Goal: Task Accomplishment & Management: Complete application form

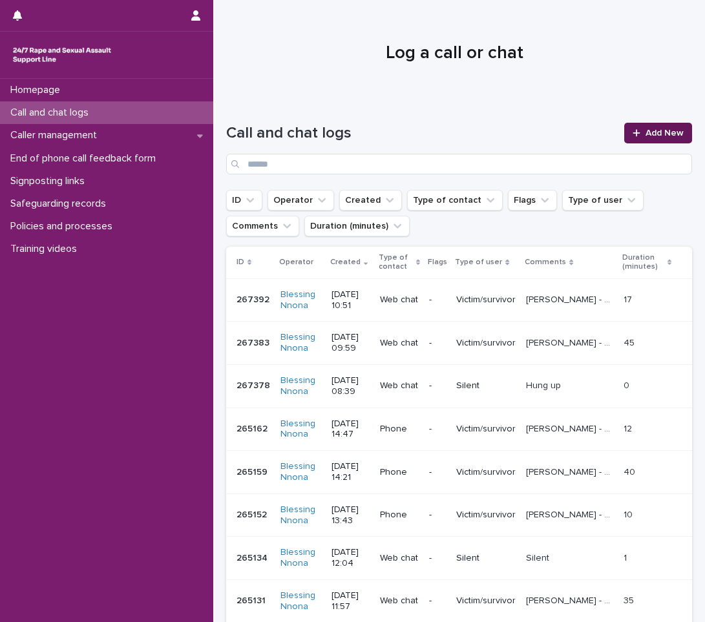
click at [646, 132] on span "Add New" at bounding box center [665, 133] width 38 height 9
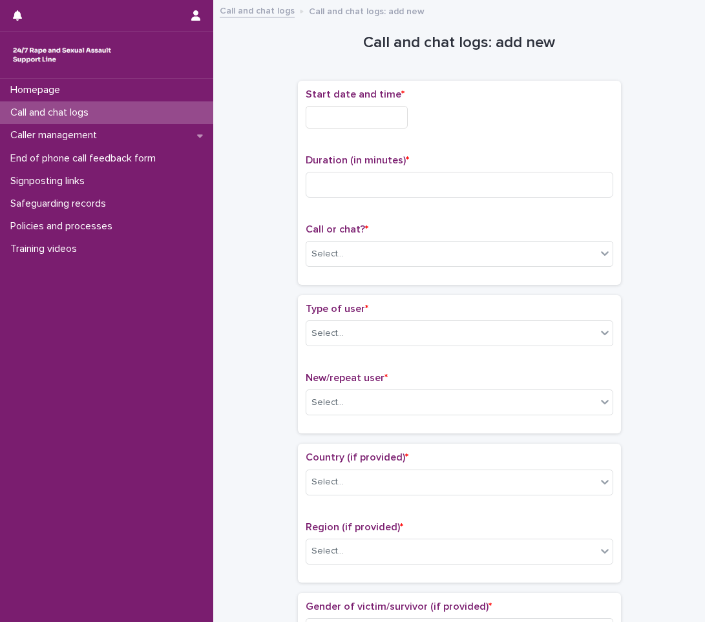
click at [374, 112] on input "text" at bounding box center [357, 117] width 102 height 23
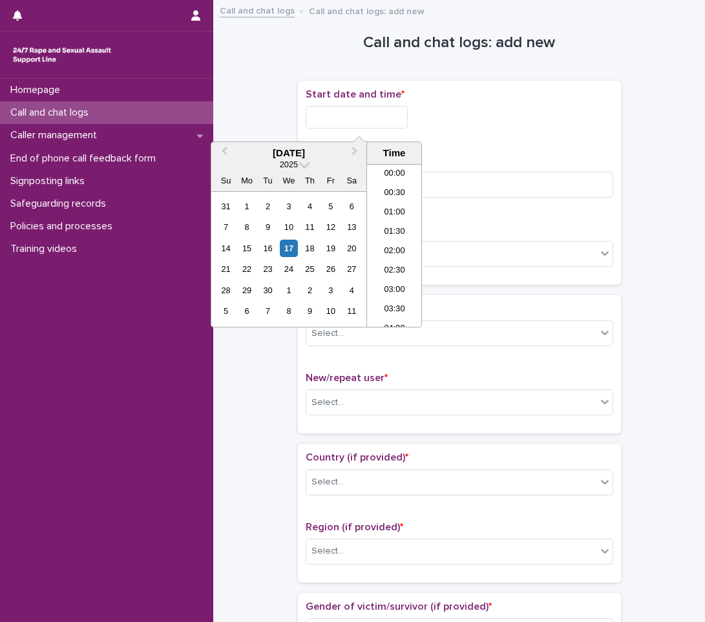
scroll to position [375, 0]
click at [295, 250] on div "17" at bounding box center [288, 248] width 17 height 17
click at [392, 212] on li "10:30" at bounding box center [394, 206] width 55 height 19
click at [370, 111] on input "**********" at bounding box center [357, 117] width 102 height 23
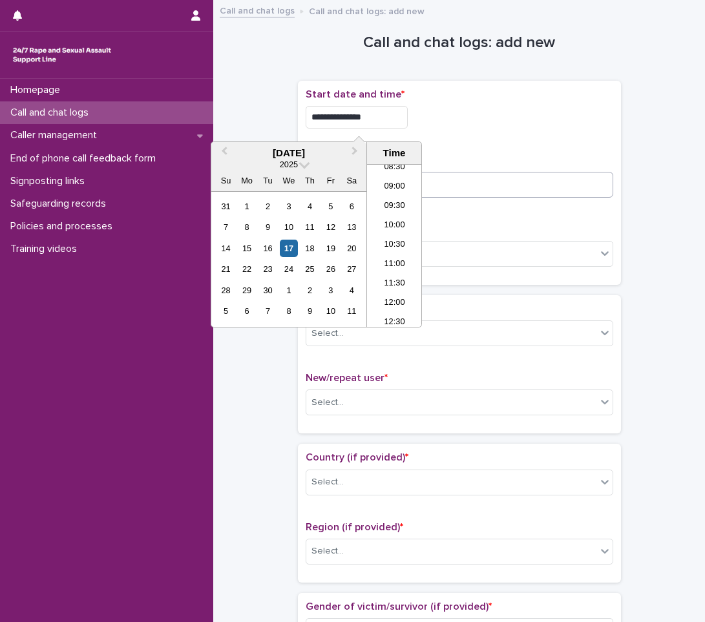
type input "**********"
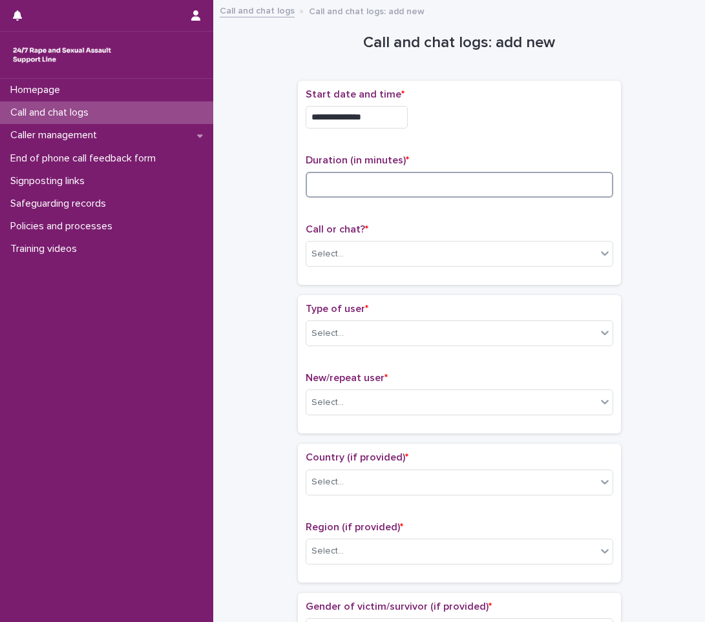
click at [438, 179] on input at bounding box center [460, 185] width 308 height 26
type input "**"
click at [372, 250] on div "Select..." at bounding box center [451, 254] width 290 height 21
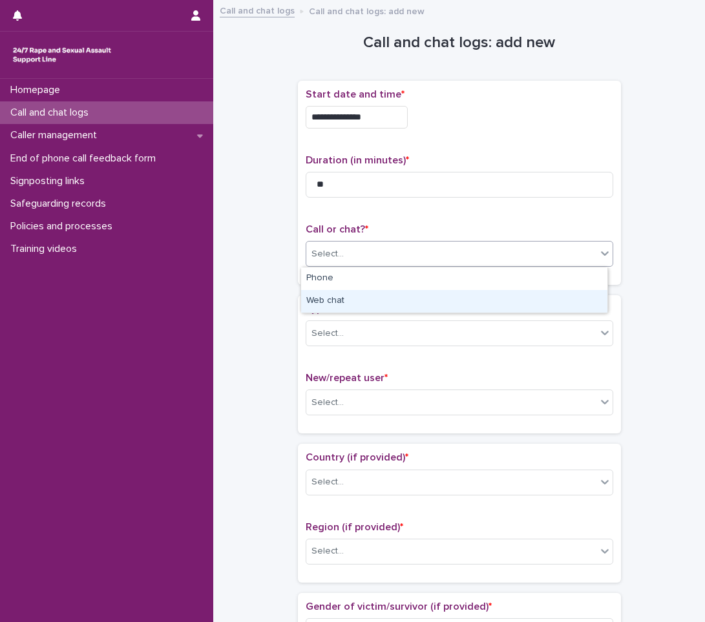
click at [333, 293] on div "Web chat" at bounding box center [454, 301] width 306 height 23
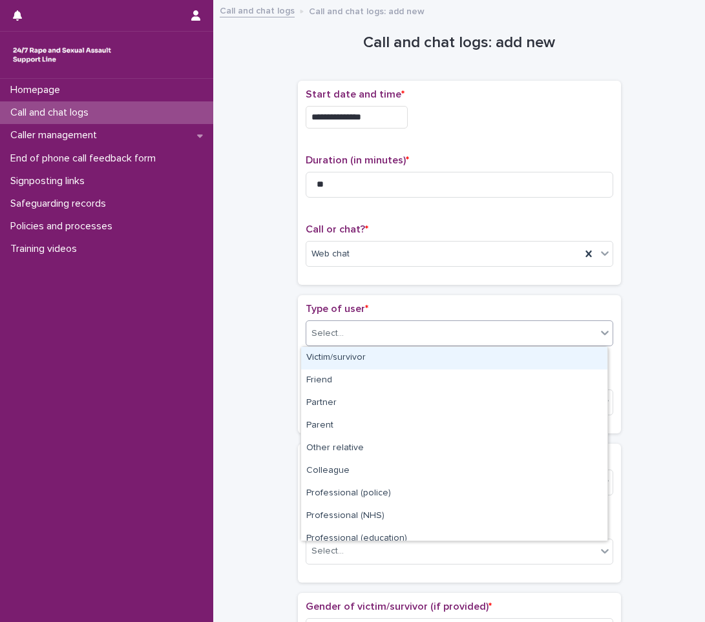
click at [331, 327] on div "Select..." at bounding box center [328, 334] width 32 height 14
click at [315, 359] on div "Victim/survivor" at bounding box center [454, 358] width 306 height 23
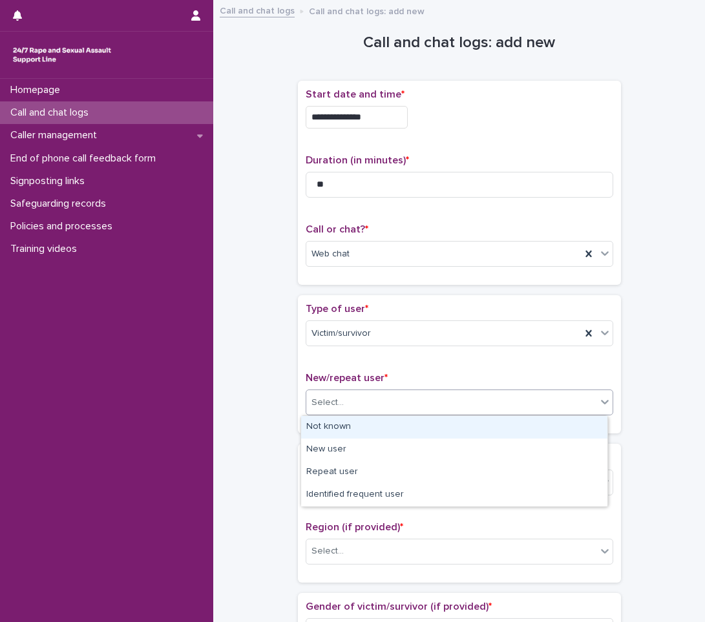
click at [323, 400] on div "Select..." at bounding box center [328, 403] width 32 height 14
click at [334, 425] on div "Not known" at bounding box center [454, 427] width 306 height 23
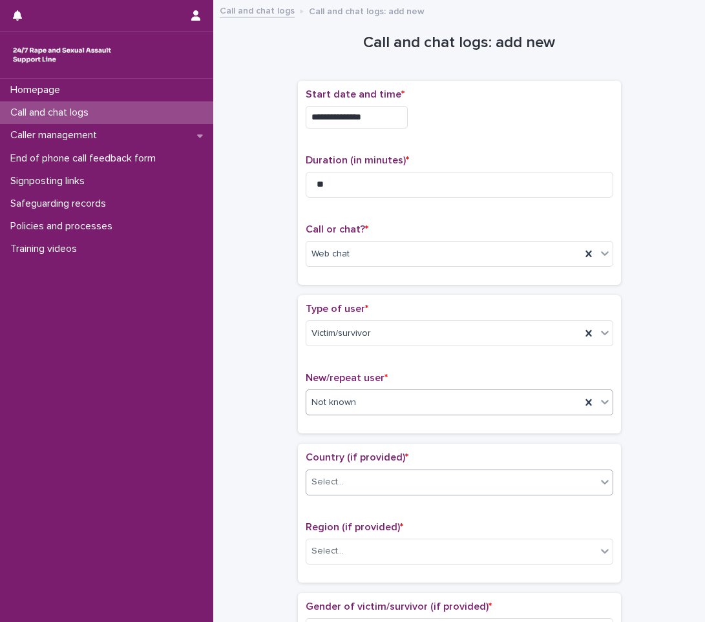
click at [517, 486] on div "Select..." at bounding box center [451, 482] width 290 height 21
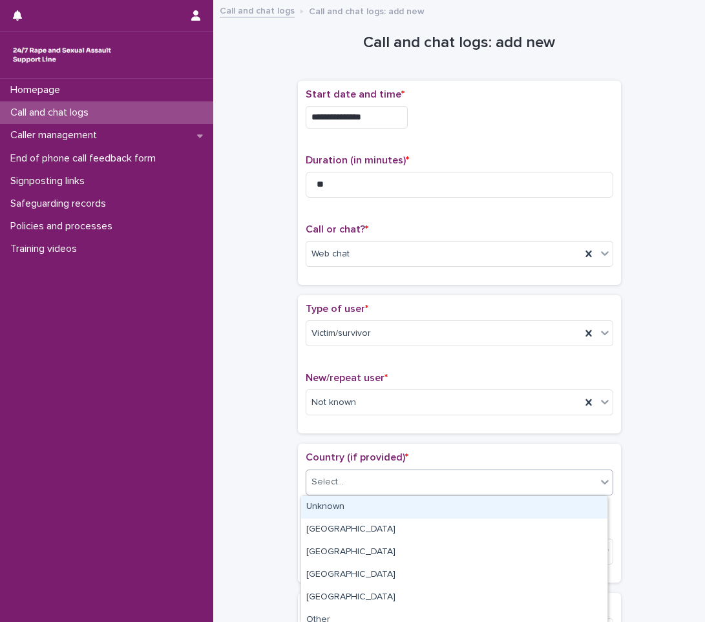
click at [449, 512] on div "Unknown" at bounding box center [454, 507] width 306 height 23
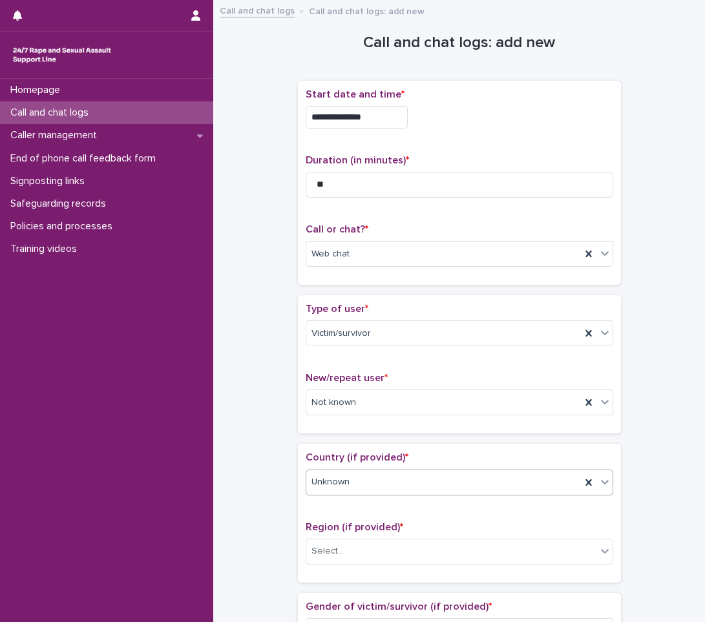
scroll to position [65, 0]
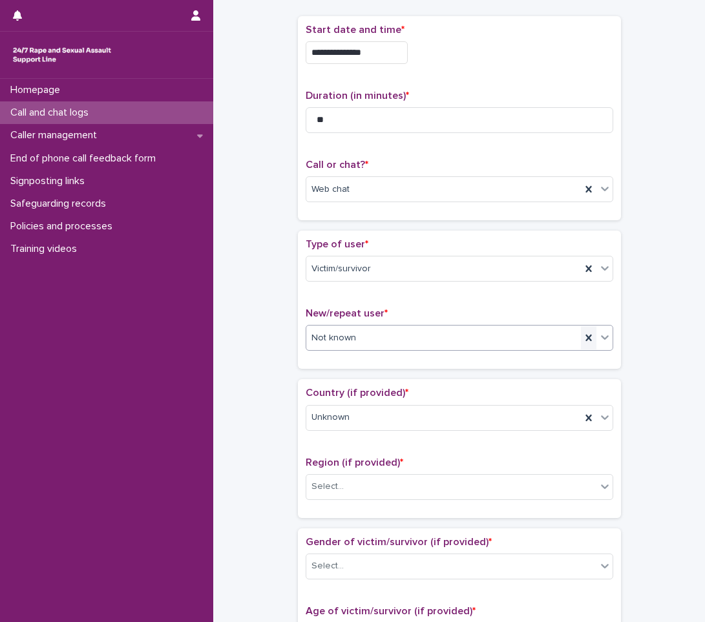
click at [590, 337] on div at bounding box center [589, 337] width 16 height 23
click at [597, 337] on div at bounding box center [605, 337] width 16 height 23
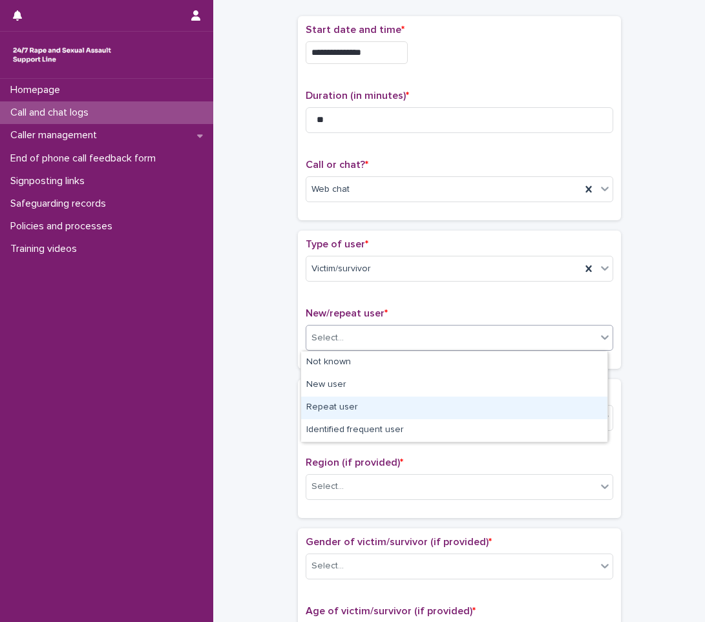
click at [389, 397] on div "Repeat user" at bounding box center [454, 408] width 306 height 23
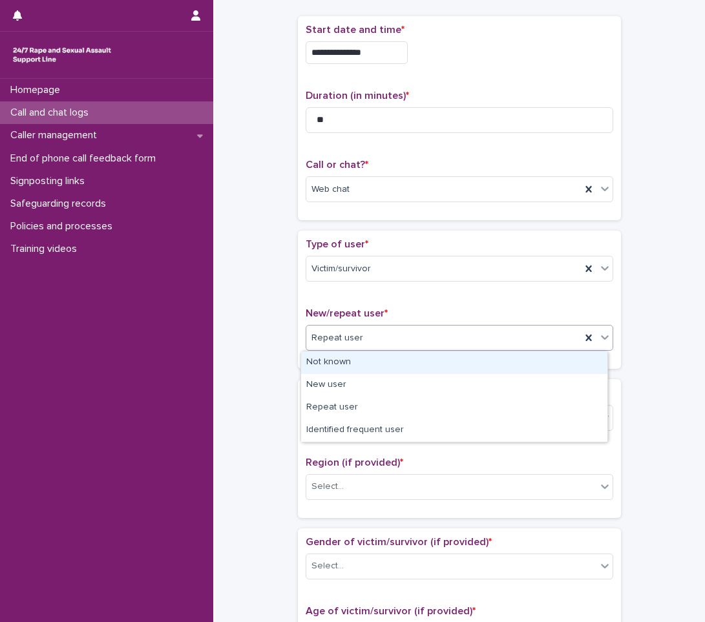
click at [575, 335] on div "Repeat user" at bounding box center [443, 338] width 275 height 21
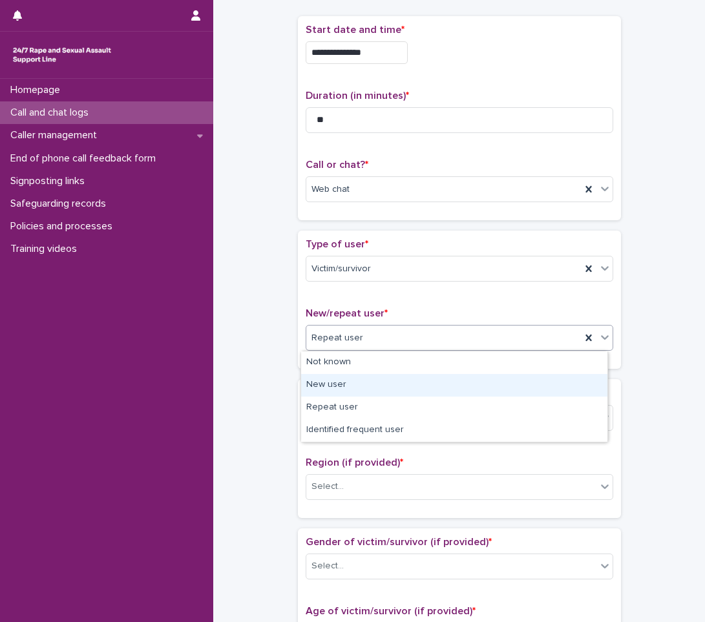
click at [387, 394] on div "New user" at bounding box center [454, 385] width 306 height 23
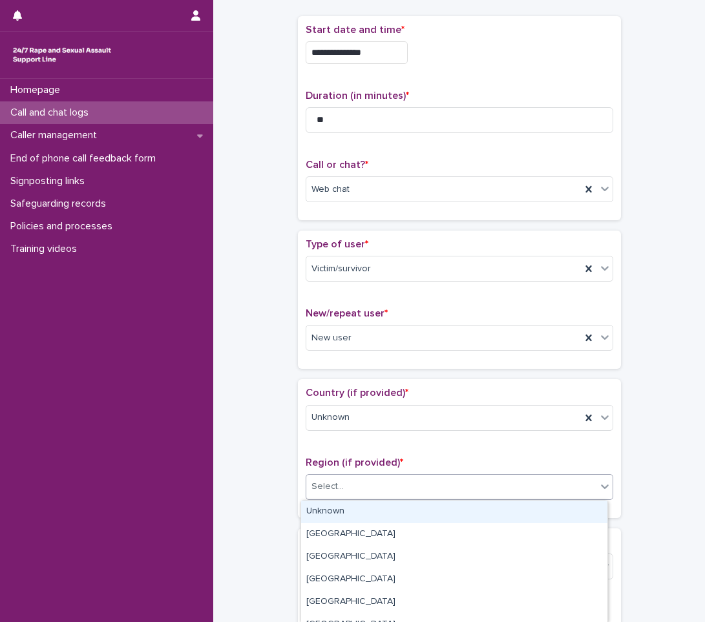
click at [329, 487] on div "Select..." at bounding box center [328, 487] width 32 height 14
click at [324, 504] on div "Unknown" at bounding box center [454, 512] width 306 height 23
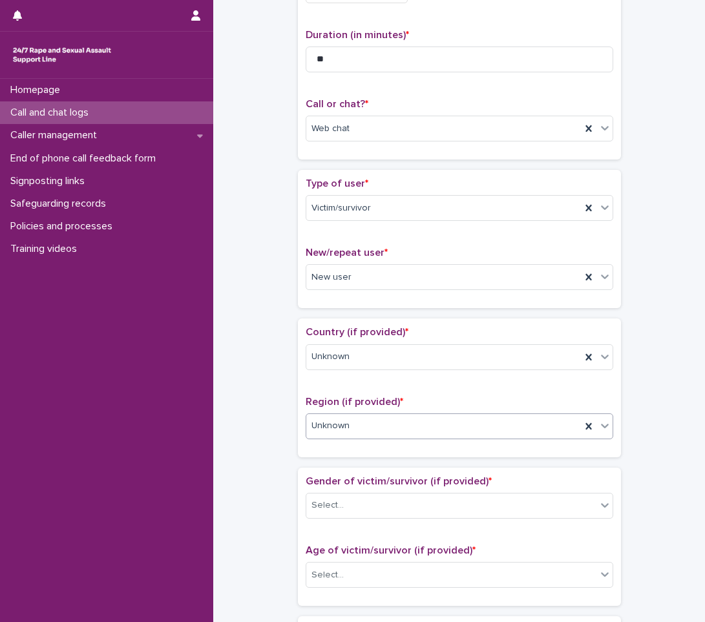
scroll to position [259, 0]
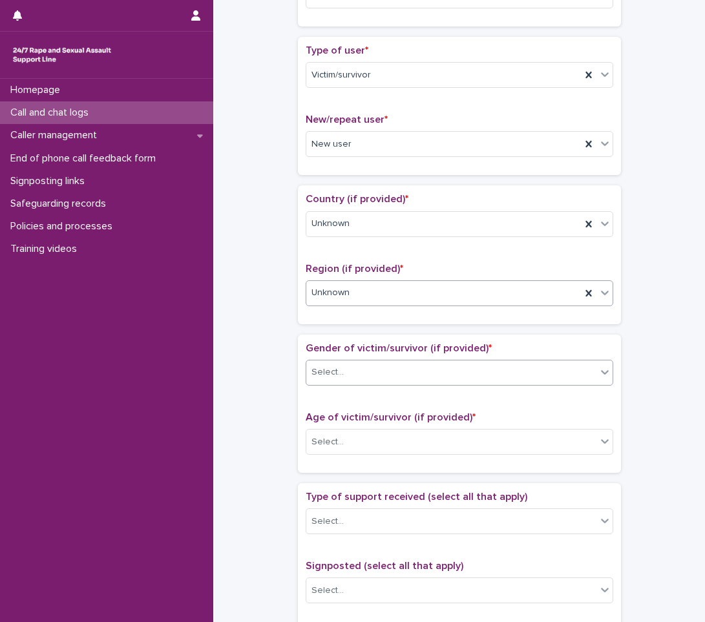
click at [569, 373] on div "Select..." at bounding box center [451, 372] width 290 height 21
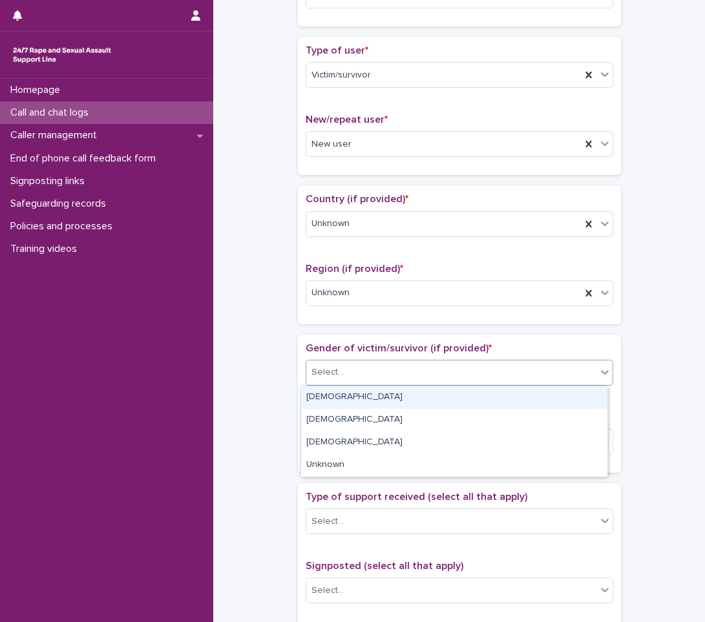
click at [331, 398] on div "[DEMOGRAPHIC_DATA]" at bounding box center [454, 398] width 306 height 23
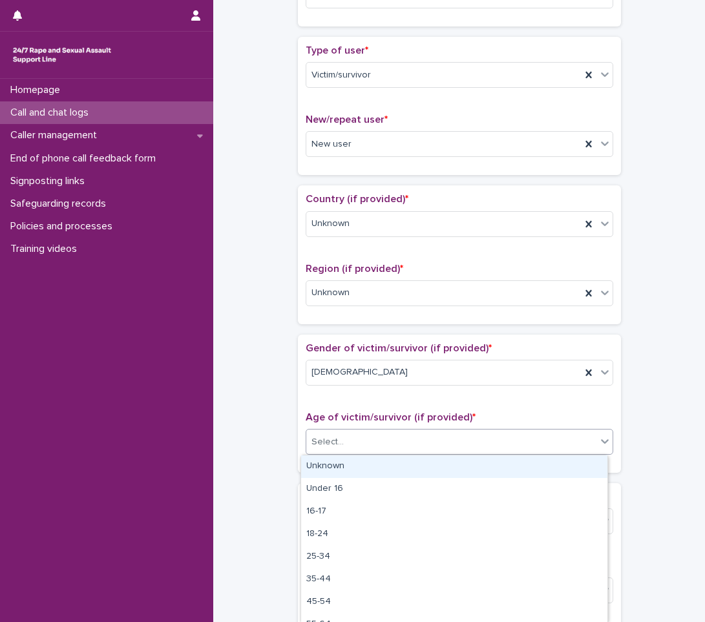
click at [345, 446] on div "Select..." at bounding box center [451, 442] width 290 height 21
click at [340, 460] on div "Unknown" at bounding box center [454, 467] width 306 height 23
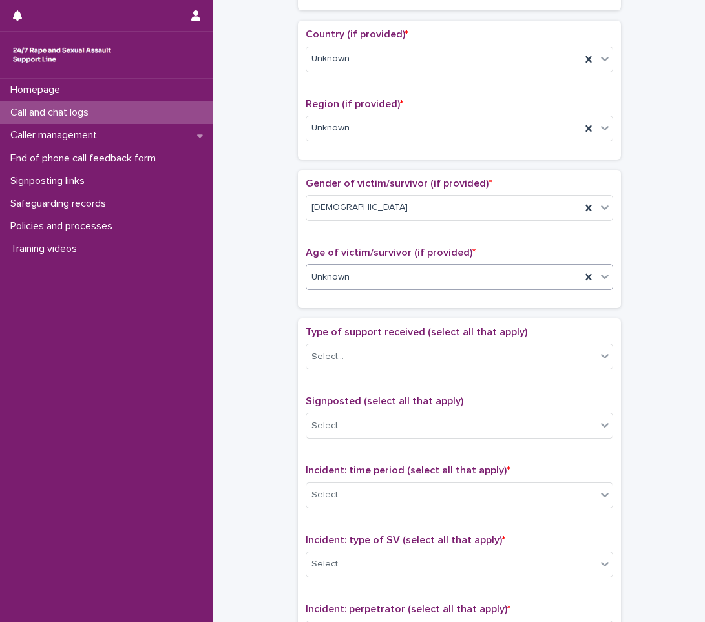
scroll to position [517, 0]
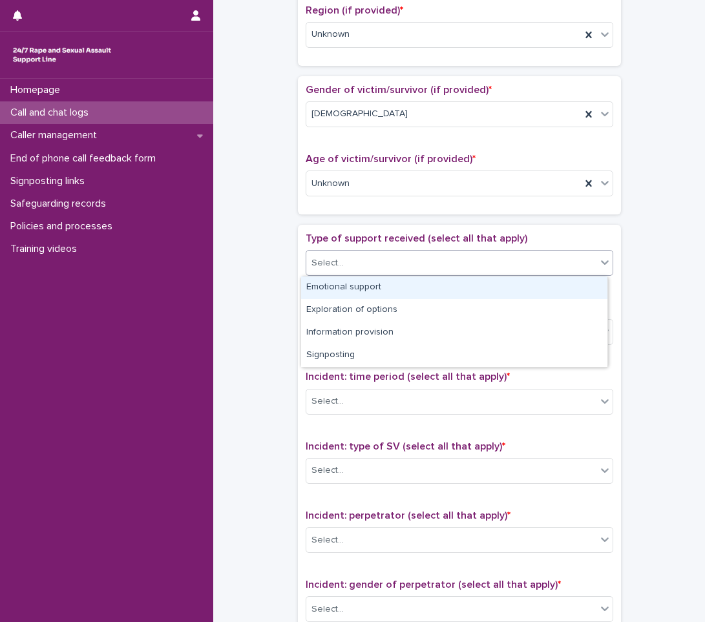
click at [420, 264] on div "Select..." at bounding box center [451, 263] width 290 height 21
click at [371, 292] on div "Emotional support" at bounding box center [454, 288] width 306 height 23
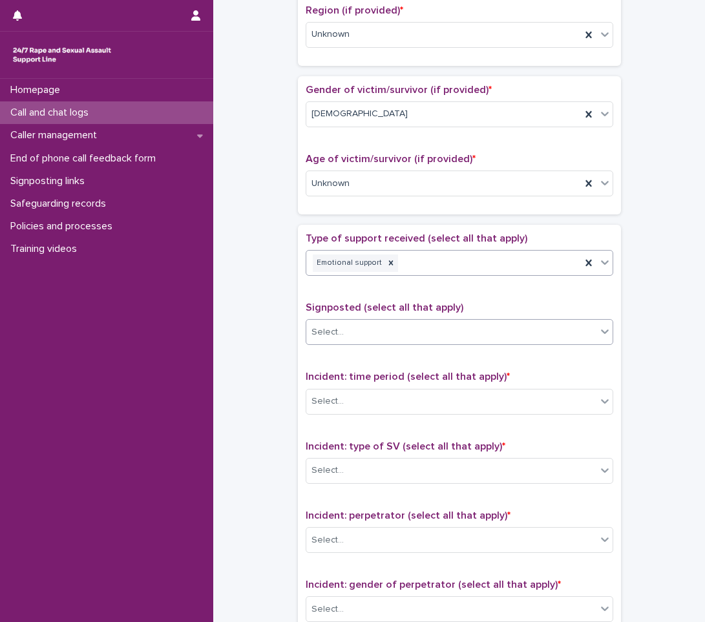
click at [542, 332] on div "Select..." at bounding box center [451, 332] width 290 height 21
click at [264, 373] on div "**********" at bounding box center [459, 152] width 466 height 1322
click at [364, 406] on div "Select..." at bounding box center [451, 401] width 290 height 21
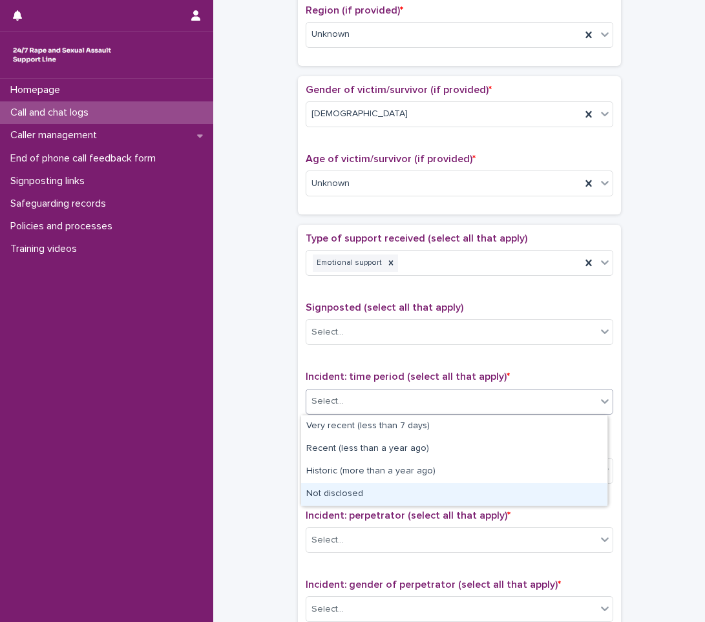
click at [323, 485] on div "Not disclosed" at bounding box center [454, 495] width 306 height 23
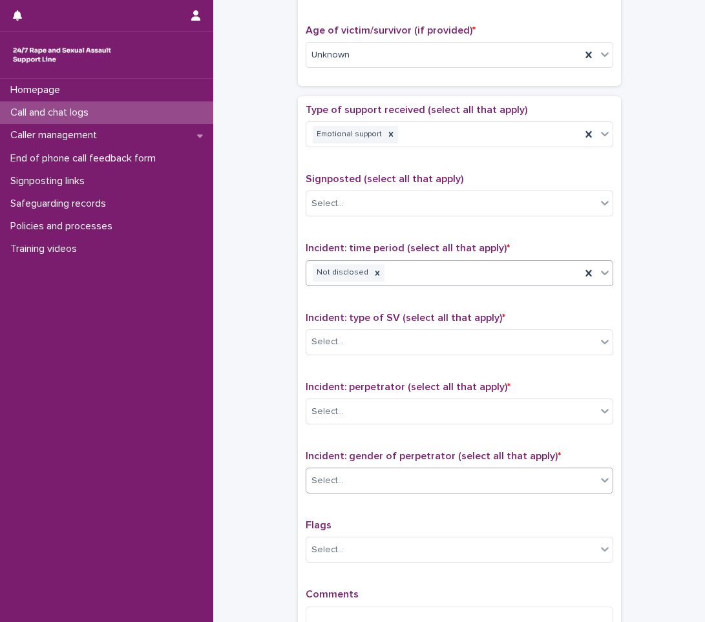
scroll to position [646, 0]
click at [387, 342] on div "Select..." at bounding box center [451, 341] width 290 height 21
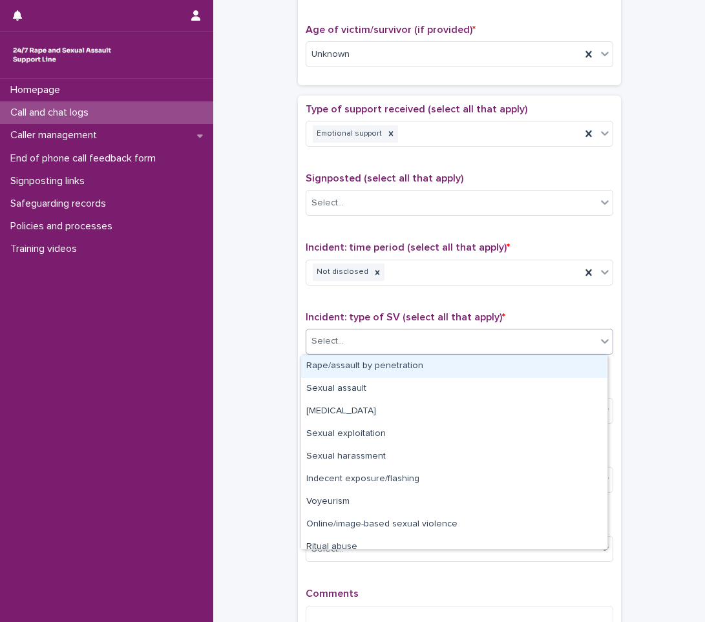
click at [335, 371] on div "Rape/assault by penetration" at bounding box center [454, 367] width 306 height 23
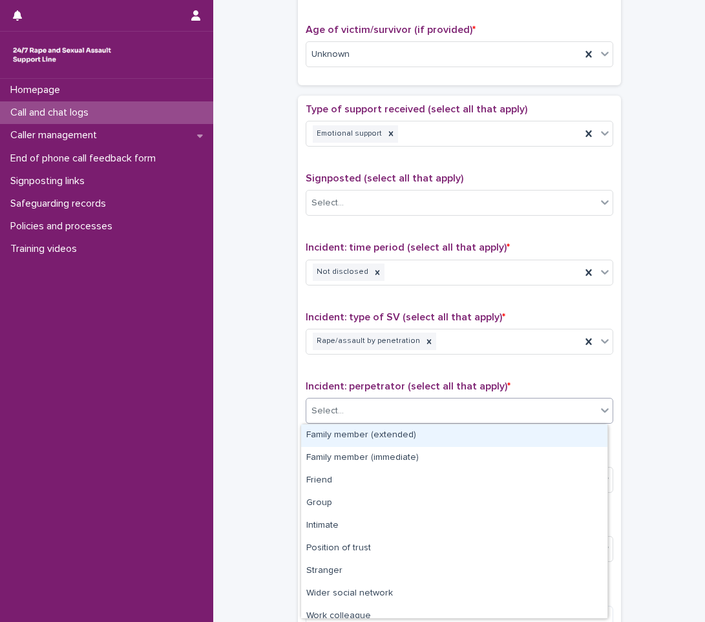
click at [335, 423] on div "Select..." at bounding box center [460, 411] width 308 height 26
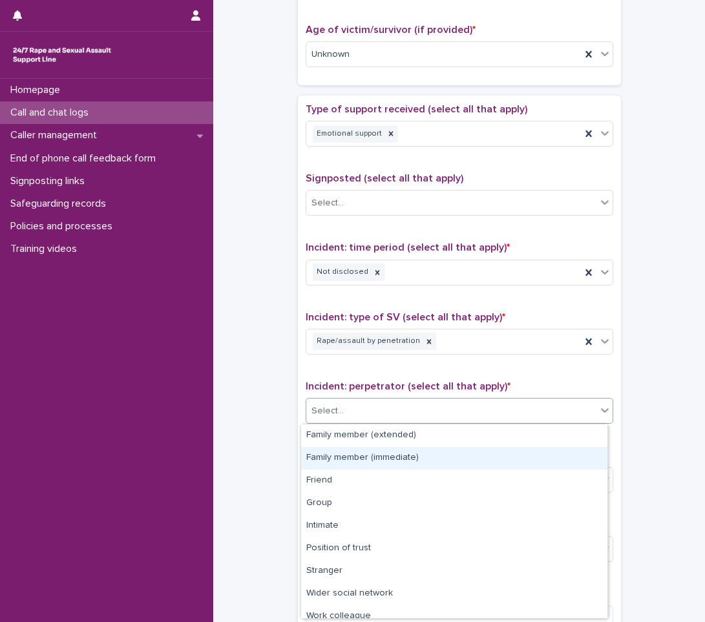
click at [337, 451] on div "Family member (immediate)" at bounding box center [454, 458] width 306 height 23
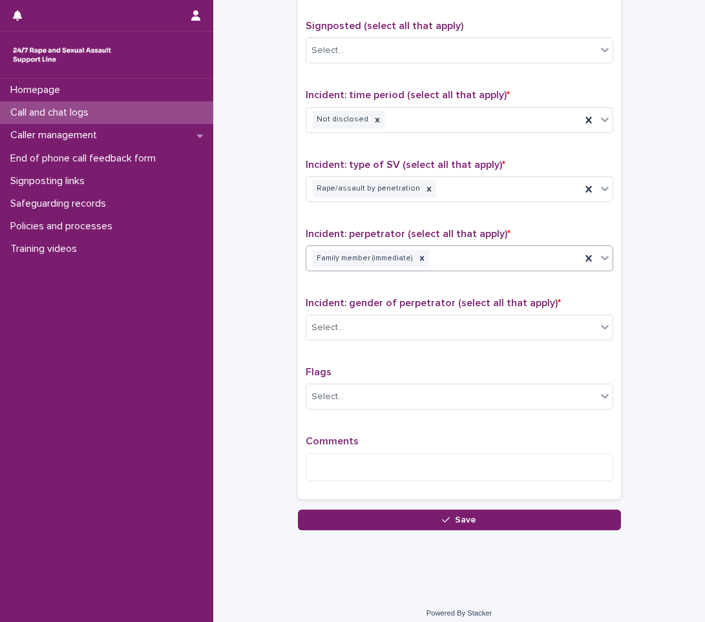
scroll to position [808, 0]
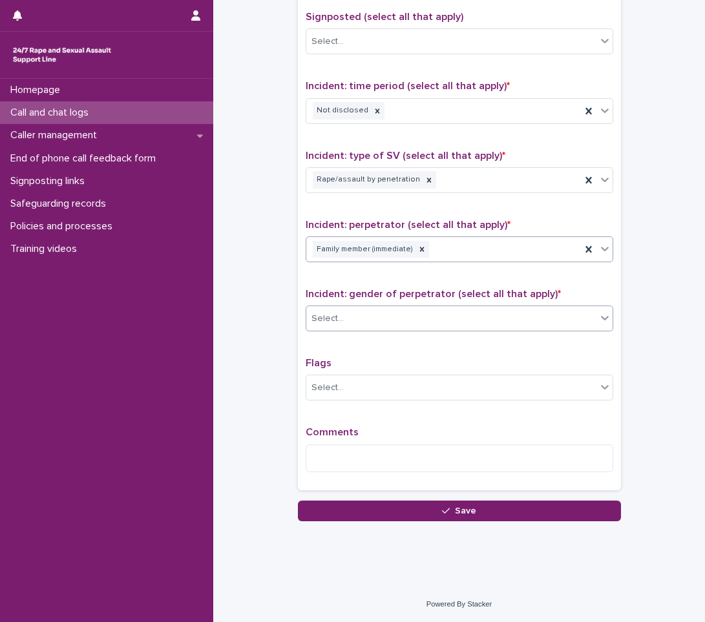
click at [406, 311] on div "Select..." at bounding box center [451, 318] width 290 height 21
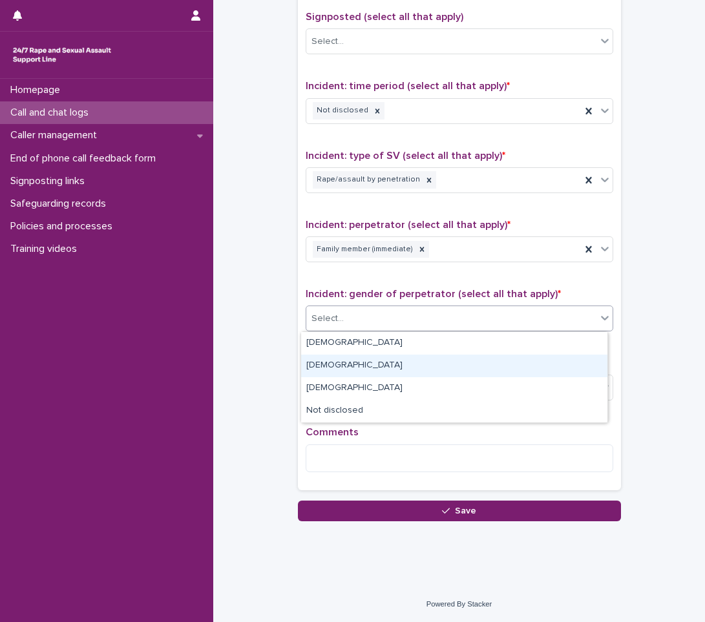
click at [328, 361] on div "[DEMOGRAPHIC_DATA]" at bounding box center [454, 366] width 306 height 23
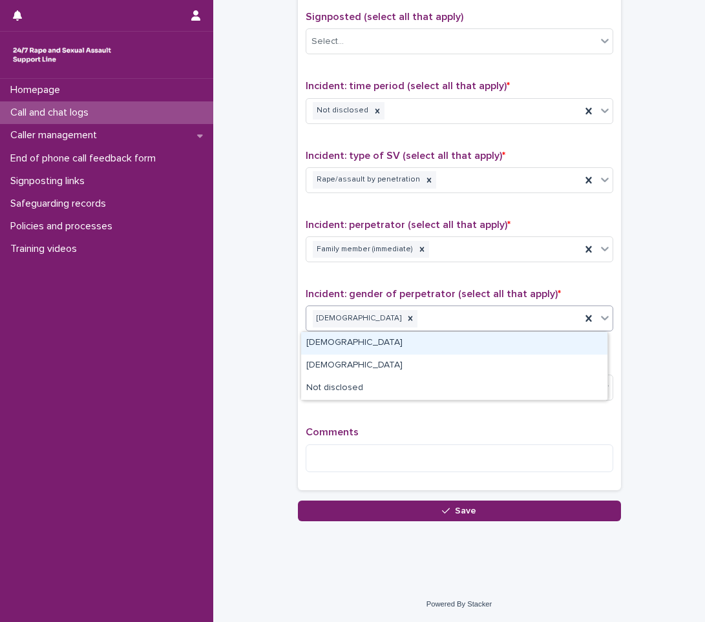
click at [420, 318] on input "text" at bounding box center [420, 319] width 1 height 11
click at [406, 319] on icon at bounding box center [410, 318] width 9 height 9
click at [395, 341] on div "[DEMOGRAPHIC_DATA]" at bounding box center [454, 343] width 306 height 23
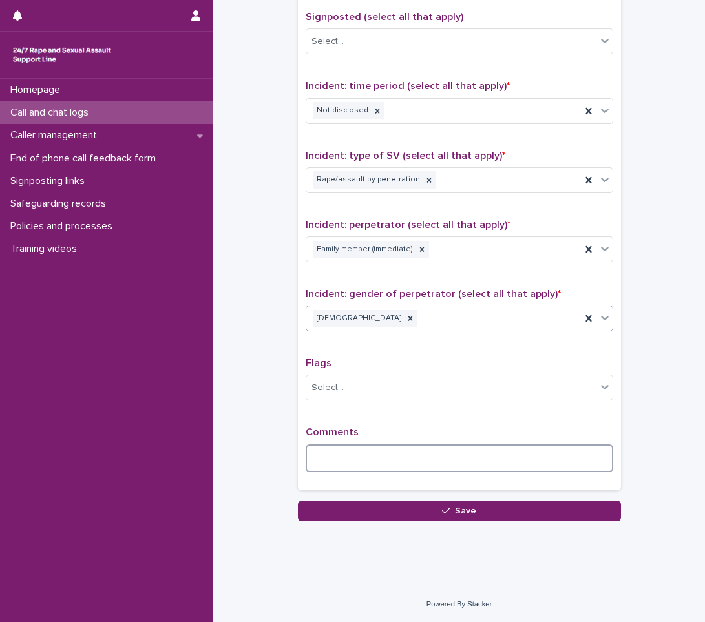
click at [334, 453] on textarea at bounding box center [460, 459] width 308 height 28
paste textarea "*********"
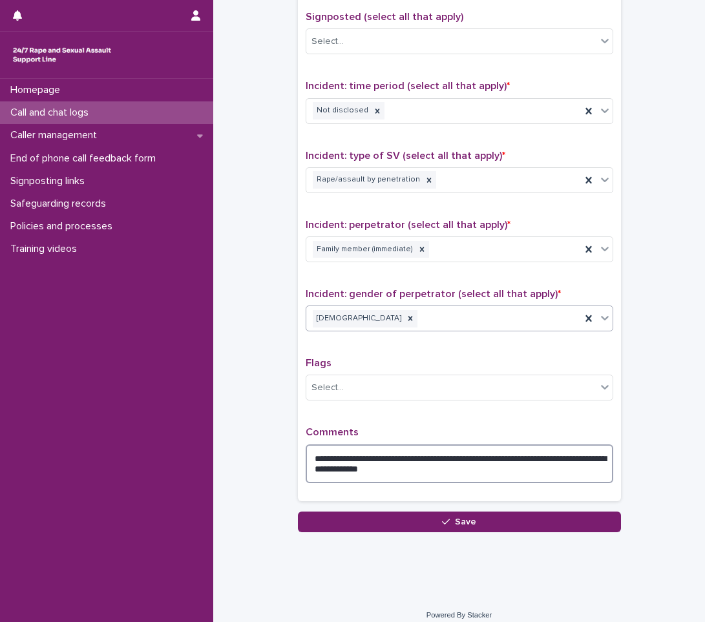
click at [471, 476] on textarea "**********" at bounding box center [460, 464] width 308 height 39
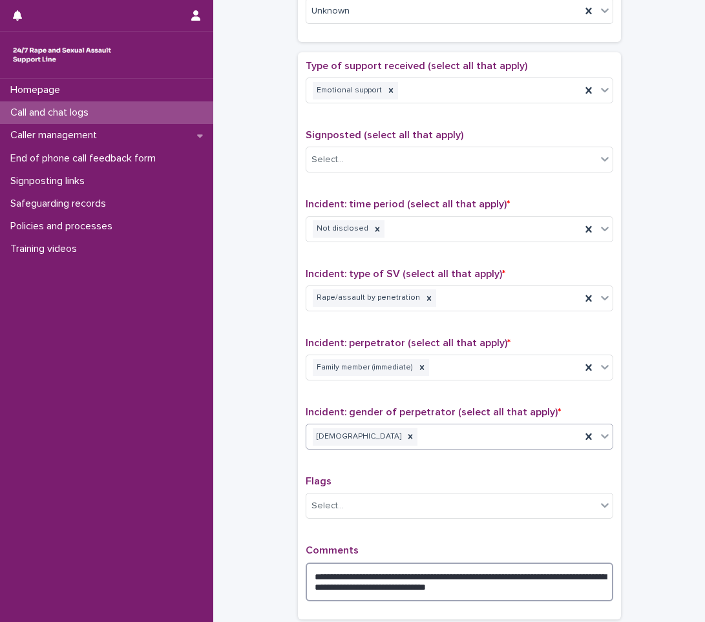
scroll to position [819, 0]
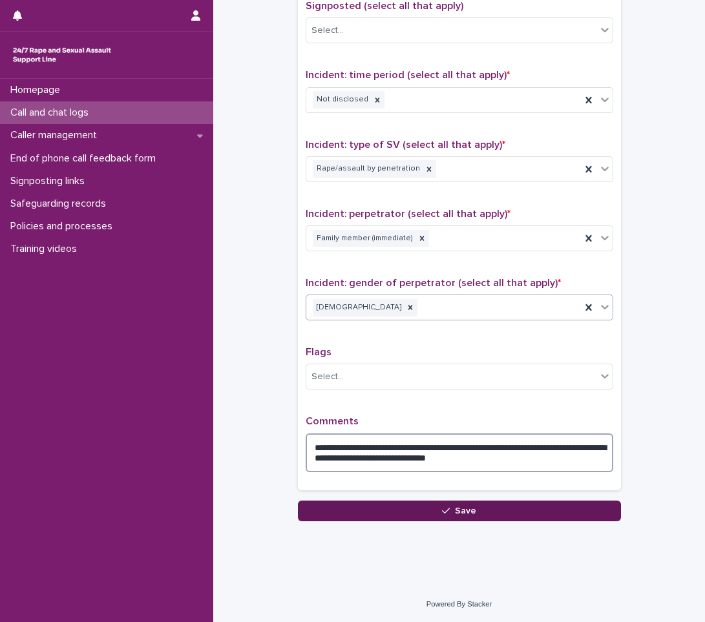
type textarea "**********"
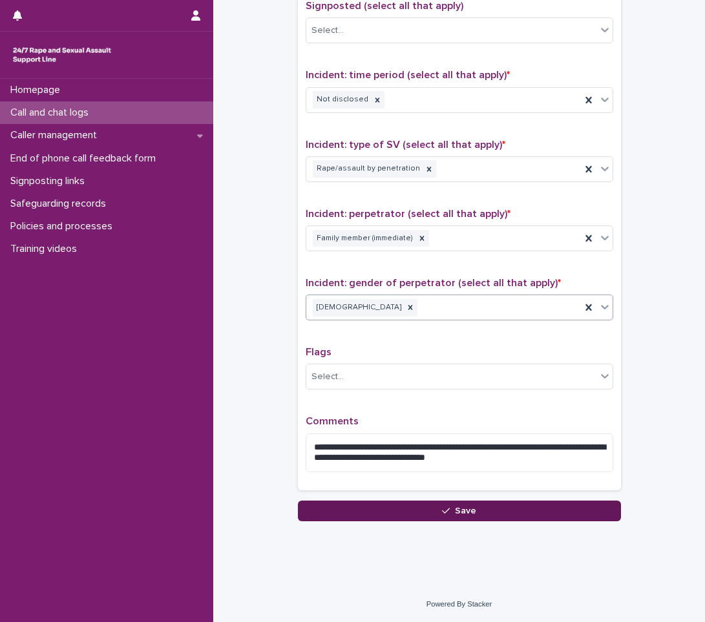
click at [436, 510] on button "Save" at bounding box center [459, 511] width 323 height 21
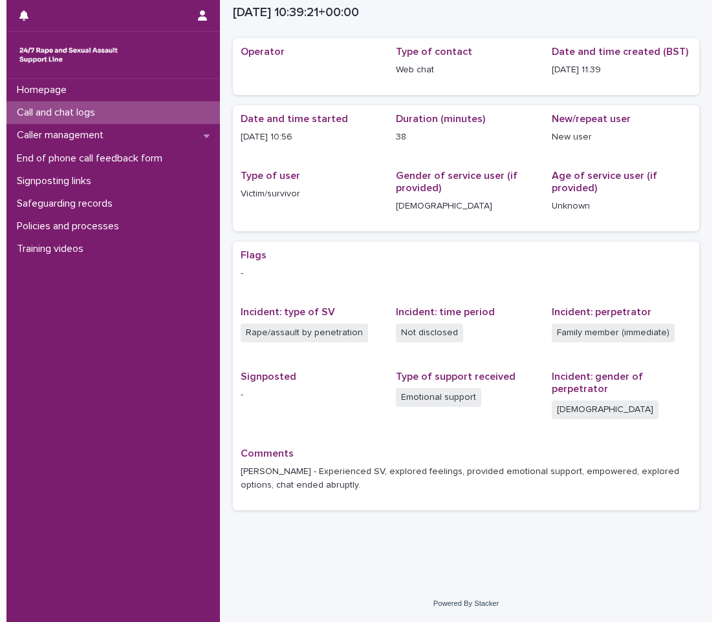
scroll to position [39, 0]
